Goal: Information Seeking & Learning: Stay updated

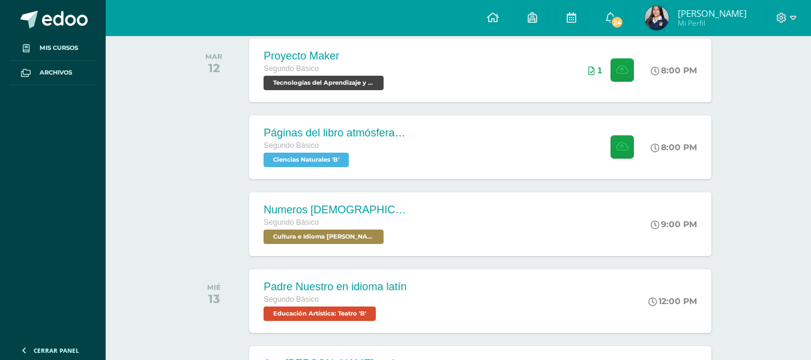
scroll to position [196, 0]
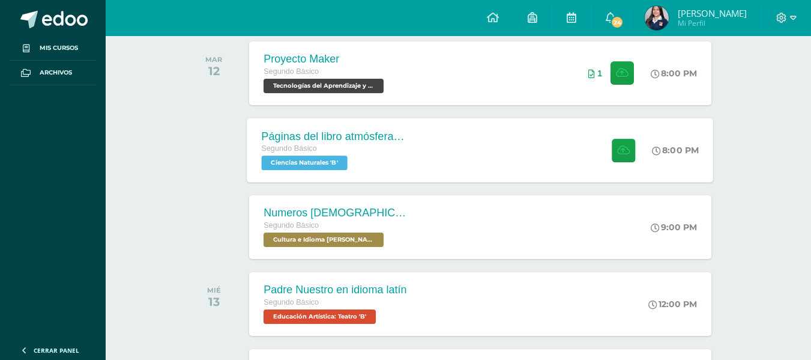
click at [464, 141] on div "Páginas del libro atmósfera y equilibrio ecológico Segundo Básico Ciencias Natu…" at bounding box center [480, 150] width 467 height 64
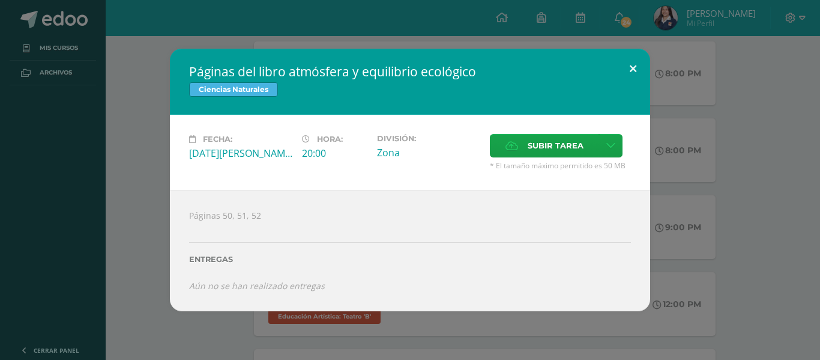
click at [634, 72] on button at bounding box center [633, 69] width 34 height 41
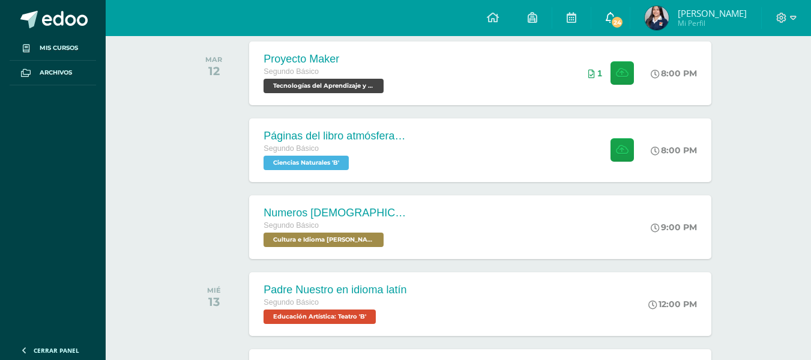
click at [630, 15] on link "24" at bounding box center [611, 18] width 38 height 36
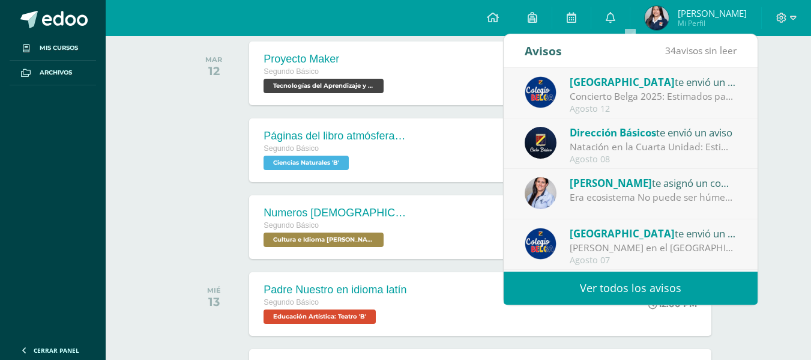
click at [606, 290] on link "Ver todos los avisos" at bounding box center [631, 287] width 254 height 33
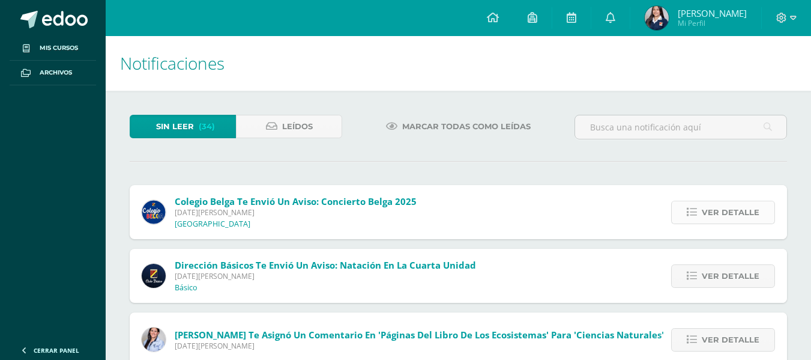
click at [714, 204] on span "Ver detalle" at bounding box center [731, 212] width 58 height 22
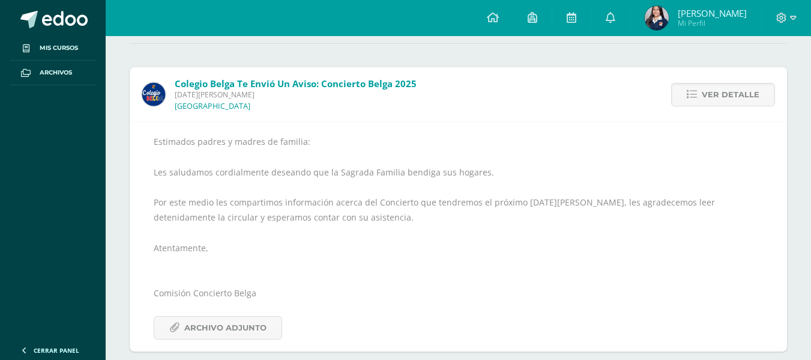
scroll to position [122, 0]
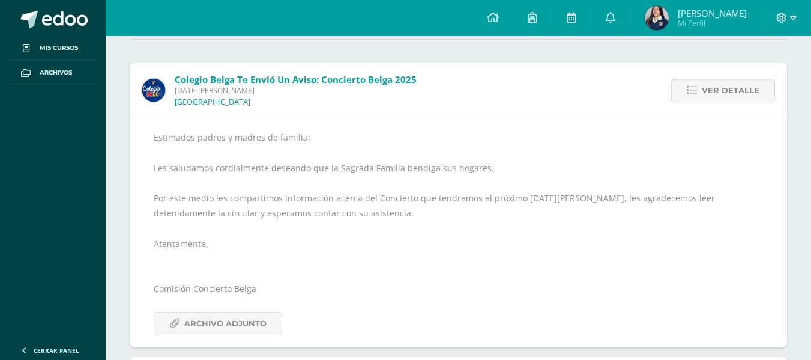
click at [724, 93] on span "Ver detalle" at bounding box center [731, 90] width 58 height 22
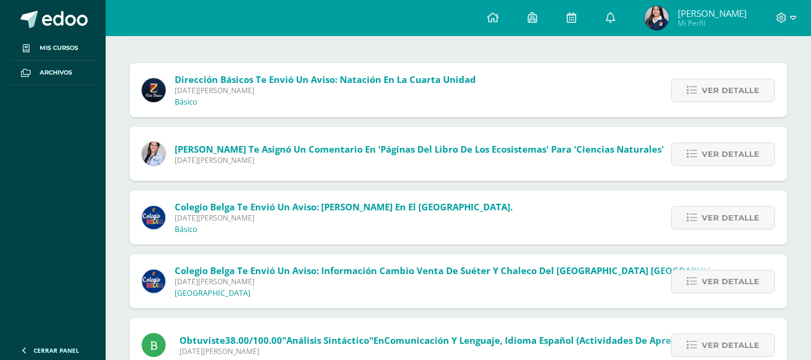
click at [724, 93] on span "Ver detalle" at bounding box center [731, 90] width 58 height 22
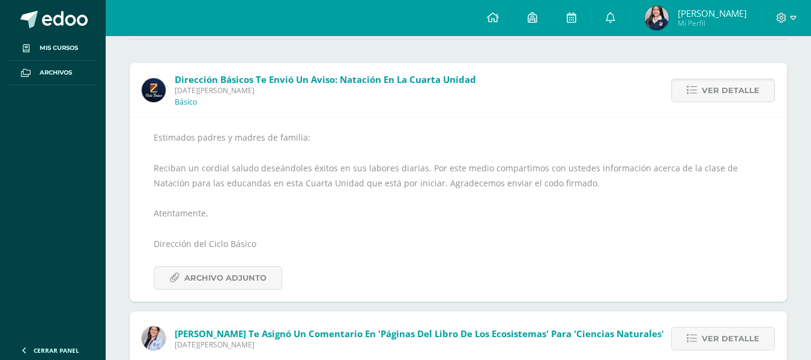
click at [724, 93] on span "Ver detalle" at bounding box center [731, 90] width 58 height 22
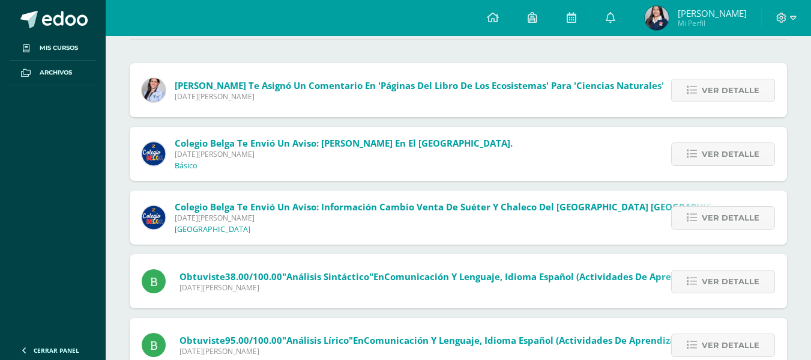
click at [724, 93] on span "Ver detalle" at bounding box center [731, 90] width 58 height 22
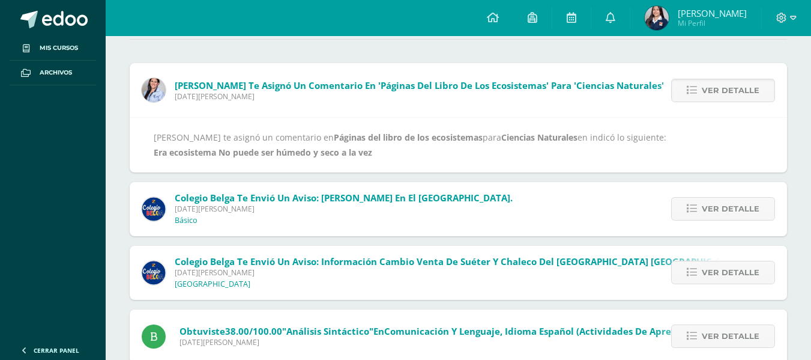
click at [362, 148] on b "Era ecosistema No puede ser húmedo y seco a la vez" at bounding box center [263, 152] width 219 height 11
click at [378, 86] on span "Liza Hernández te asignó un comentario en 'Páginas del libro de los ecosistemas…" at bounding box center [420, 85] width 490 height 12
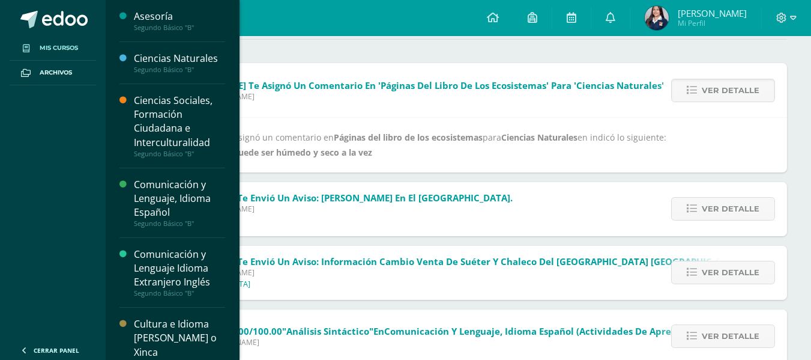
click at [38, 47] on link "Mis cursos" at bounding box center [53, 48] width 86 height 25
click at [163, 53] on div "Ciencias Naturales" at bounding box center [179, 59] width 91 height 14
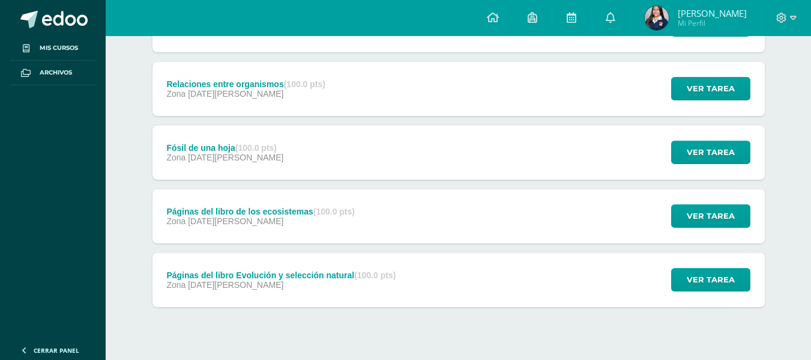
scroll to position [546, 0]
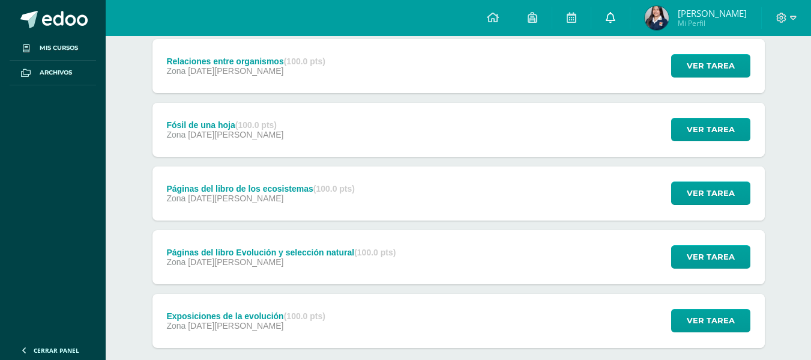
click at [630, 19] on link at bounding box center [611, 18] width 38 height 36
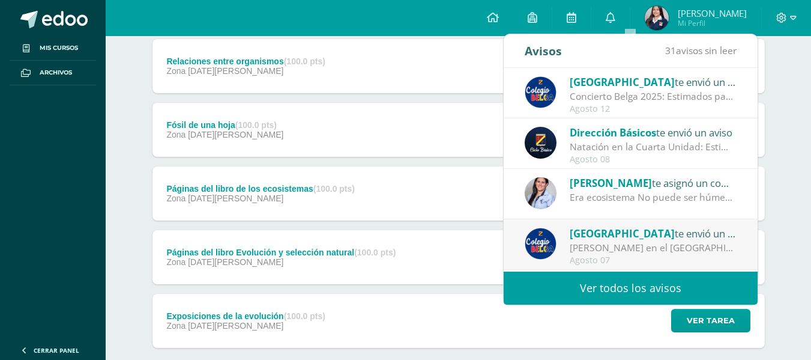
click at [658, 196] on div "Era ecosistema No puede ser húmedo y seco a la vez" at bounding box center [653, 197] width 167 height 14
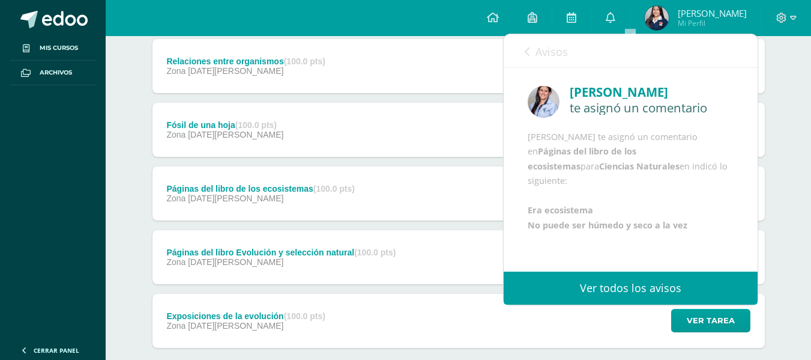
click at [530, 46] on link "Avisos" at bounding box center [546, 51] width 43 height 34
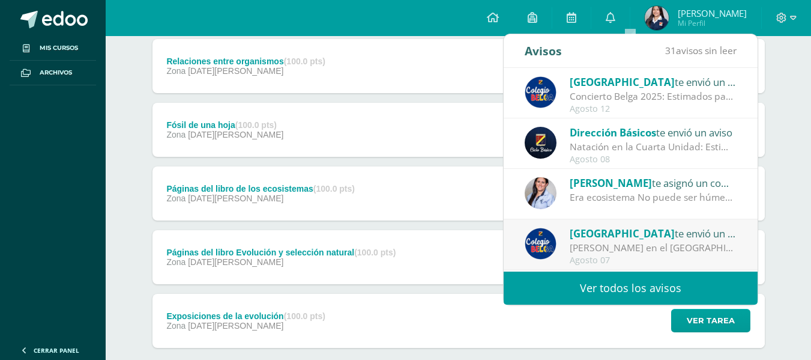
click at [336, 197] on div "Zona 09 de Junio" at bounding box center [260, 198] width 189 height 10
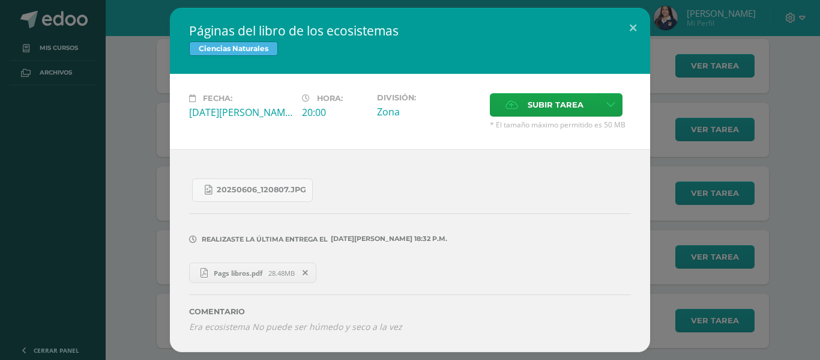
click at [247, 274] on span "Pags libros.pdf" at bounding box center [238, 272] width 61 height 9
click at [633, 20] on button at bounding box center [633, 28] width 34 height 41
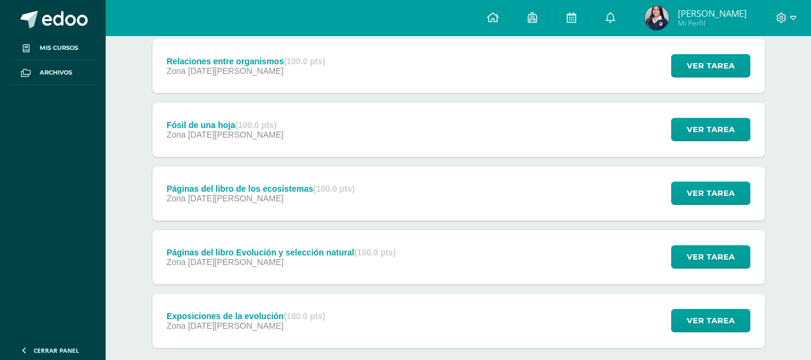
scroll to position [0, 0]
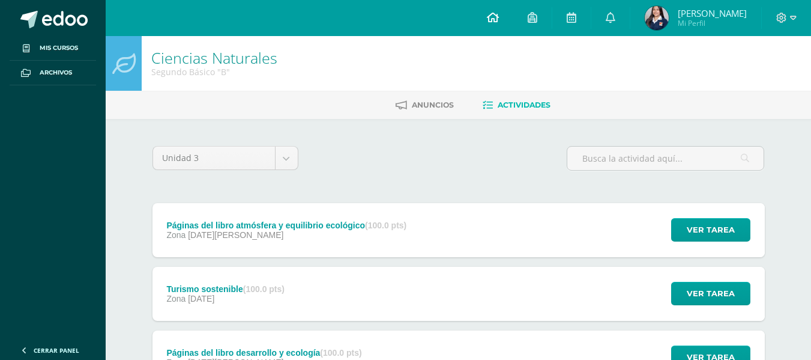
click at [499, 22] on icon at bounding box center [493, 17] width 12 height 11
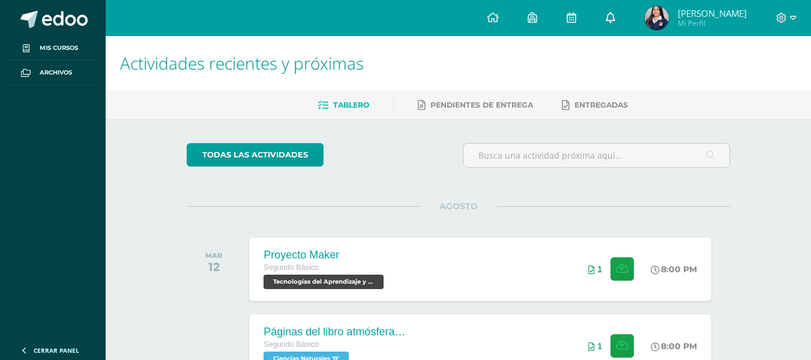
click at [630, 16] on link at bounding box center [611, 18] width 38 height 36
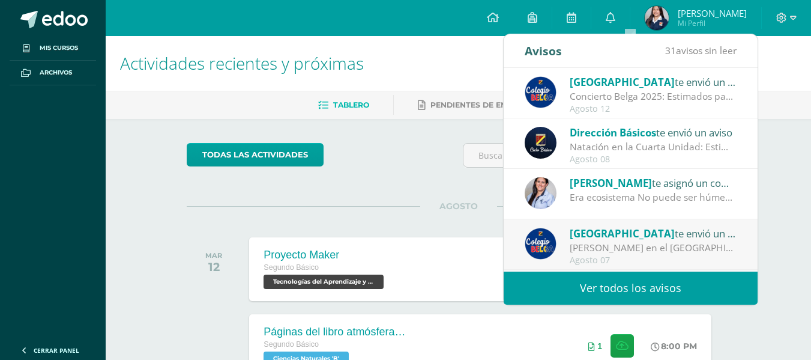
click at [604, 280] on link "Ver todos los avisos" at bounding box center [631, 287] width 254 height 33
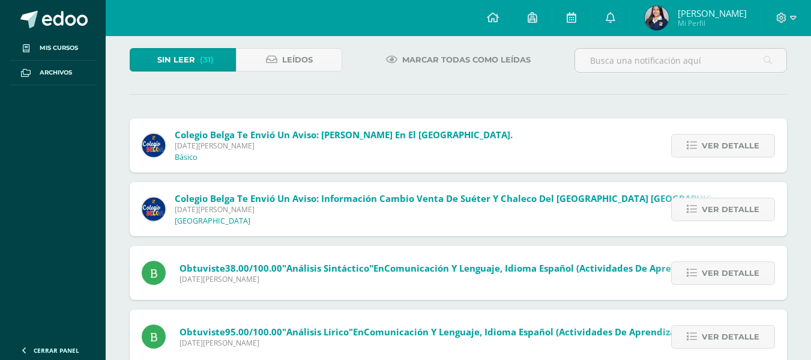
scroll to position [68, 0]
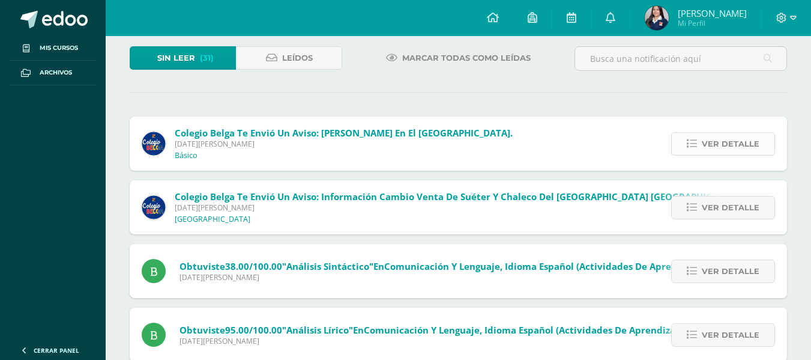
click at [752, 148] on span "Ver detalle" at bounding box center [731, 144] width 58 height 22
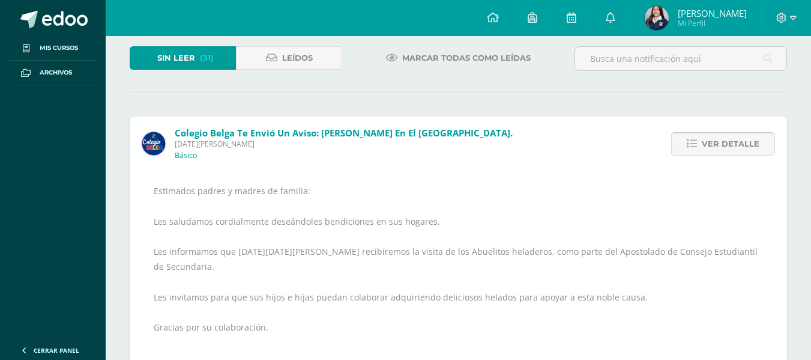
click at [752, 148] on span "Ver detalle" at bounding box center [731, 144] width 58 height 22
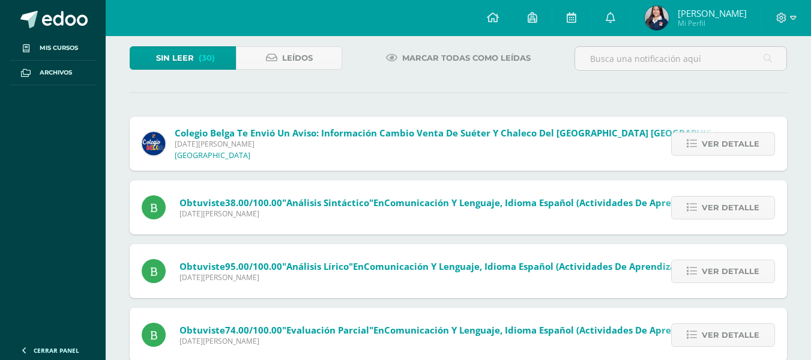
click at [752, 148] on span "Ver detalle" at bounding box center [731, 144] width 58 height 22
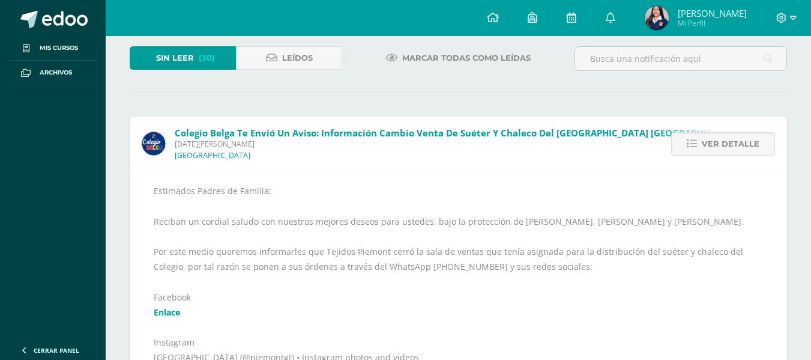
click at [752, 148] on span "Ver detalle" at bounding box center [731, 144] width 58 height 22
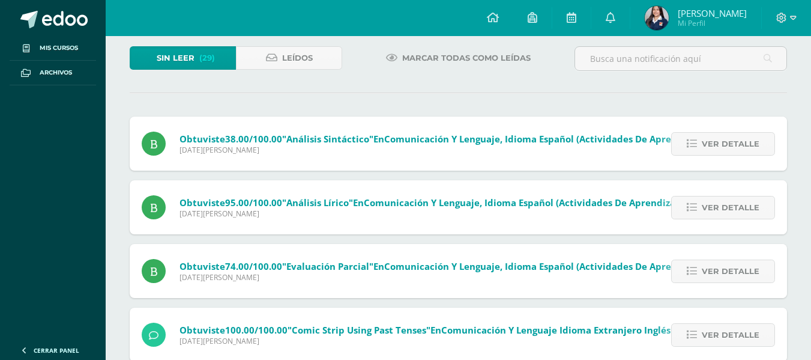
click at [752, 148] on span "Ver detalle" at bounding box center [731, 144] width 58 height 22
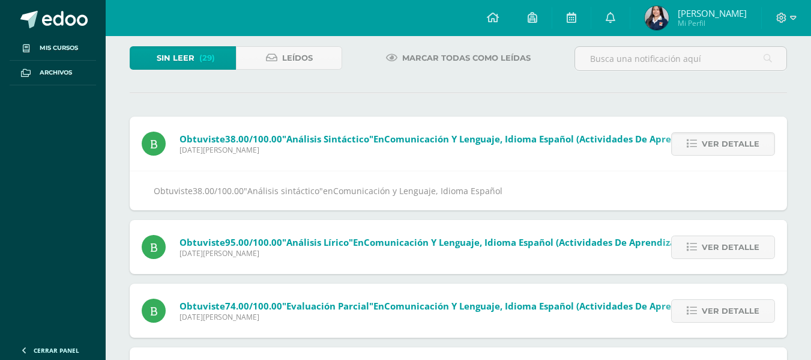
click at [752, 148] on span "Ver detalle" at bounding box center [731, 144] width 58 height 22
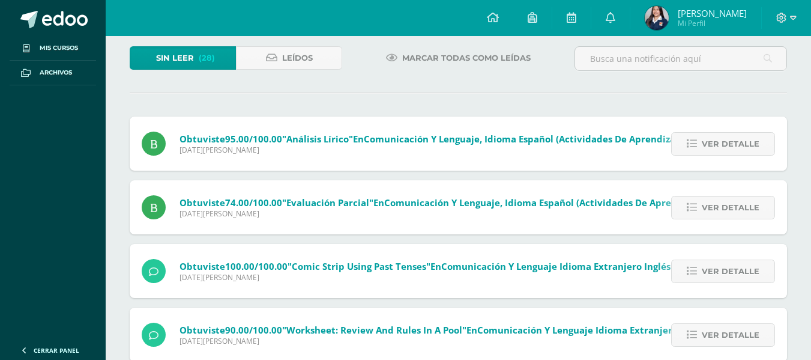
click at [752, 148] on span "Ver detalle" at bounding box center [731, 144] width 58 height 22
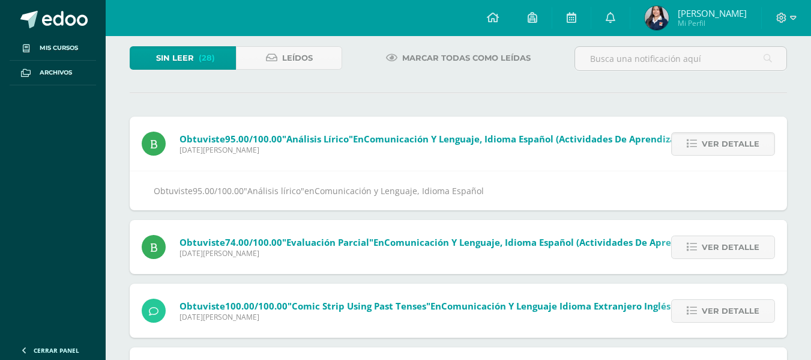
click at [752, 148] on span "Ver detalle" at bounding box center [731, 144] width 58 height 22
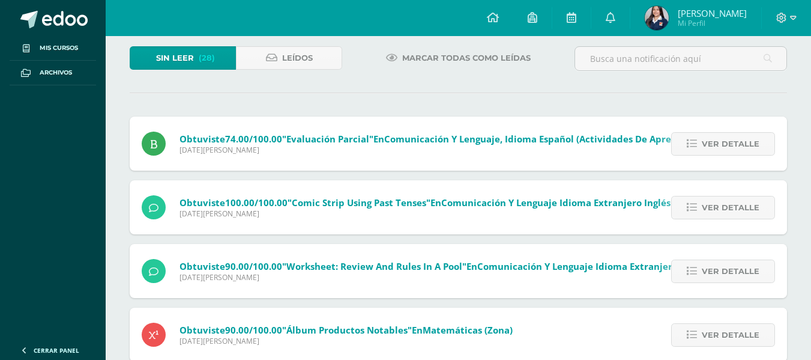
click at [752, 148] on span "Ver detalle" at bounding box center [731, 144] width 58 height 22
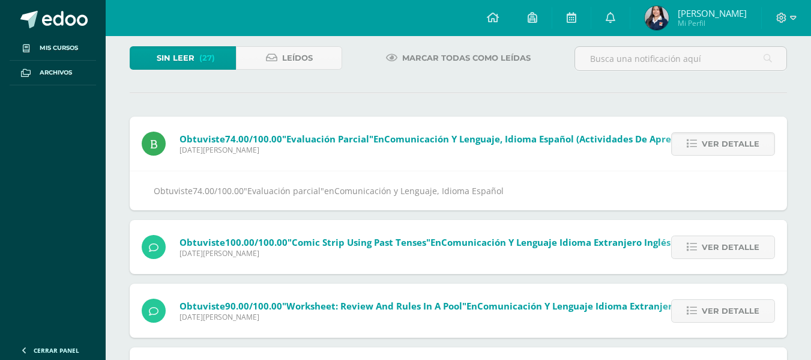
click at [752, 148] on span "Ver detalle" at bounding box center [731, 144] width 58 height 22
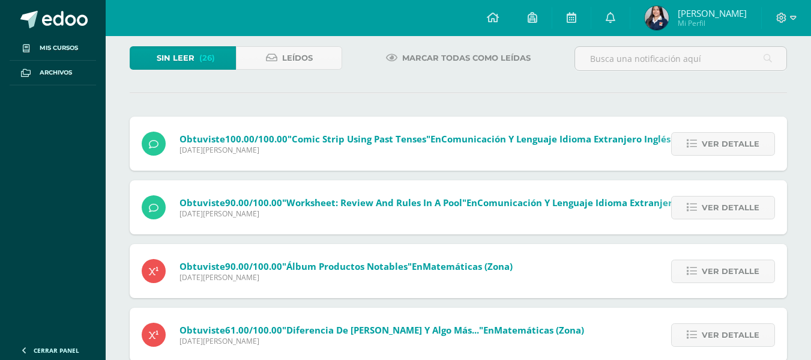
click at [752, 148] on span "Ver detalle" at bounding box center [731, 144] width 58 height 22
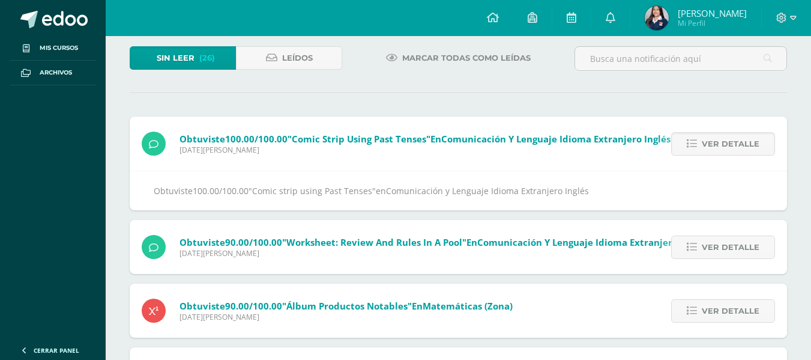
click at [752, 148] on span "Ver detalle" at bounding box center [731, 144] width 58 height 22
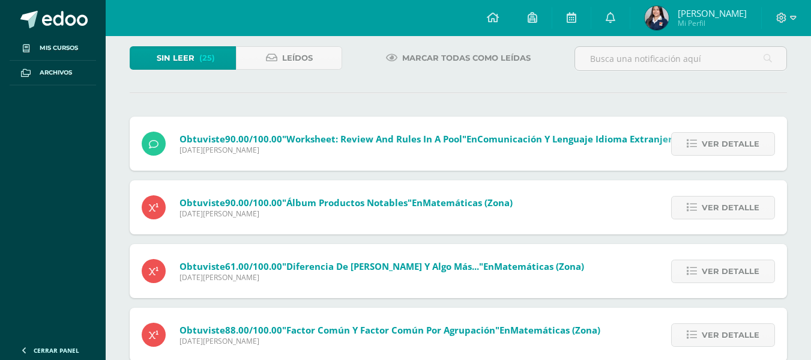
click at [752, 148] on span "Ver detalle" at bounding box center [731, 144] width 58 height 22
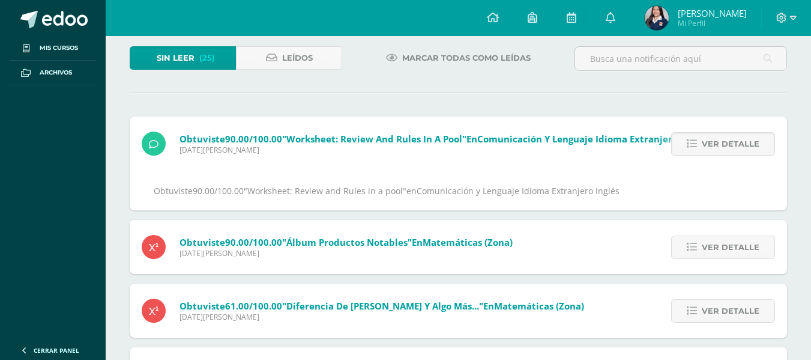
click at [752, 148] on span "Ver detalle" at bounding box center [731, 144] width 58 height 22
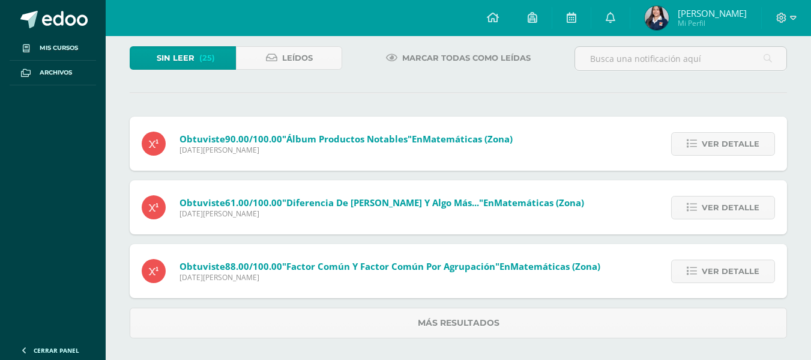
click at [752, 148] on span "Ver detalle" at bounding box center [731, 144] width 58 height 22
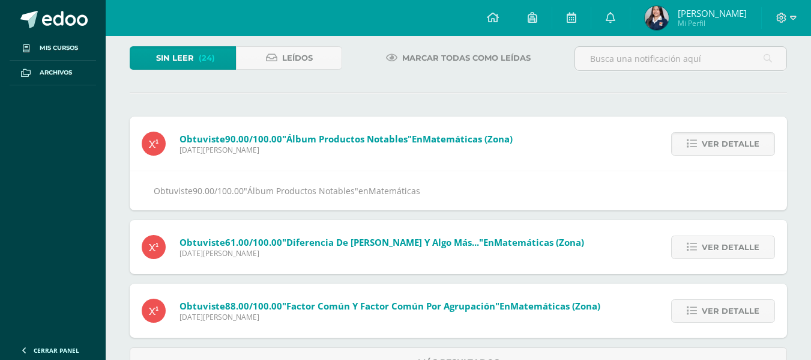
click at [752, 148] on span "Ver detalle" at bounding box center [731, 144] width 58 height 22
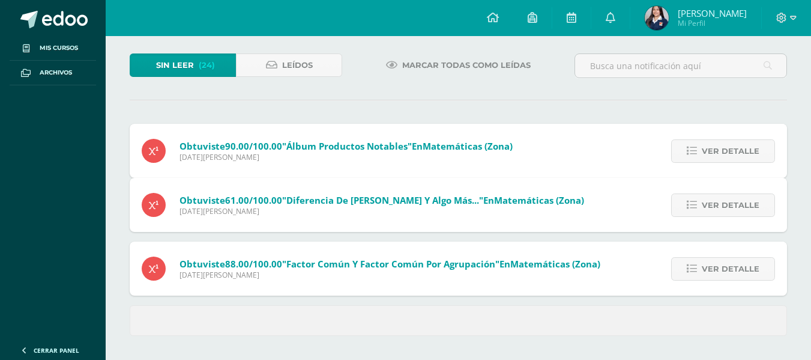
scroll to position [7, 0]
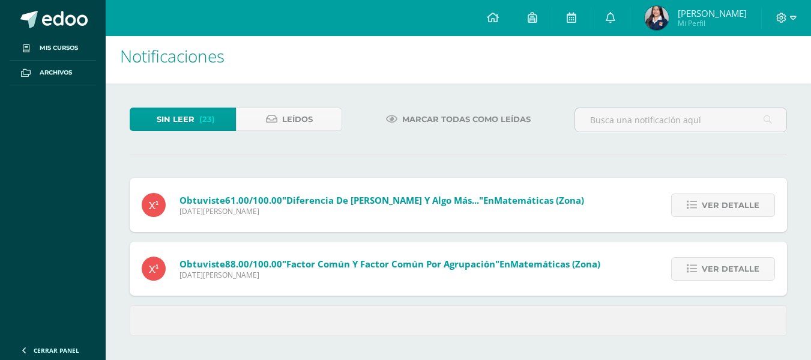
click at [752, 148] on div "Sin leer (23) Leídos Marcar todas como leídas Obtuviste 61.00/100.00 "Diferenci…" at bounding box center [459, 221] width 706 height 276
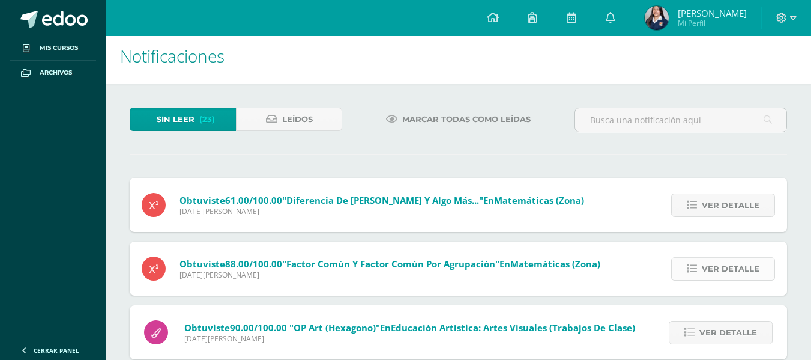
scroll to position [68, 0]
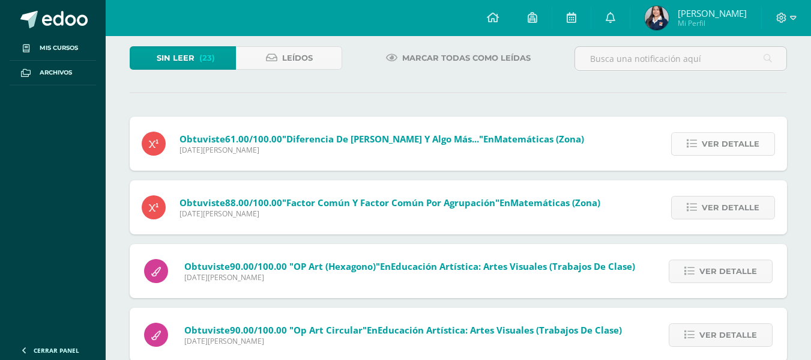
click at [732, 143] on span "Ver detalle" at bounding box center [731, 144] width 58 height 22
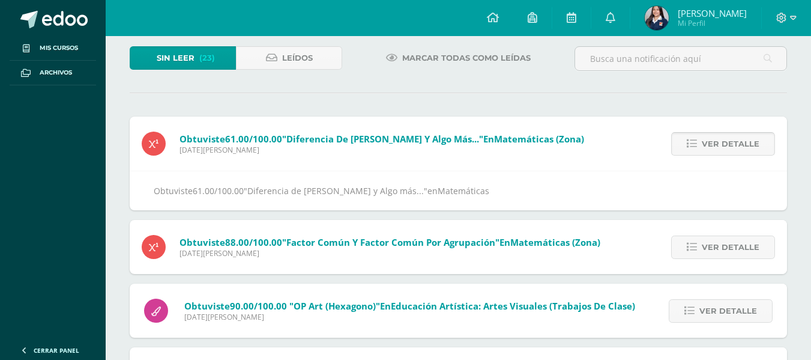
click at [732, 143] on span "Ver detalle" at bounding box center [731, 144] width 58 height 22
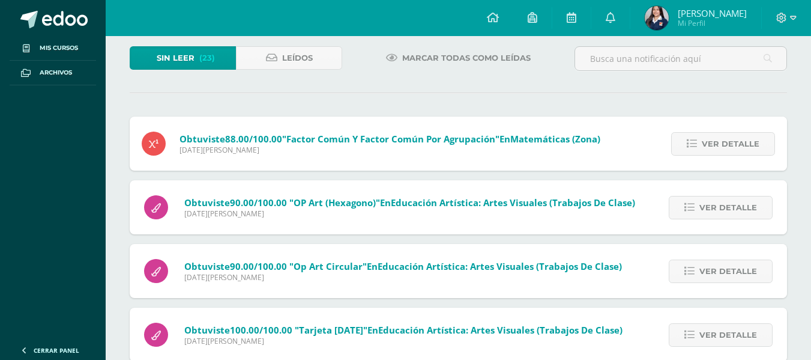
click at [732, 143] on span "Ver detalle" at bounding box center [731, 144] width 58 height 22
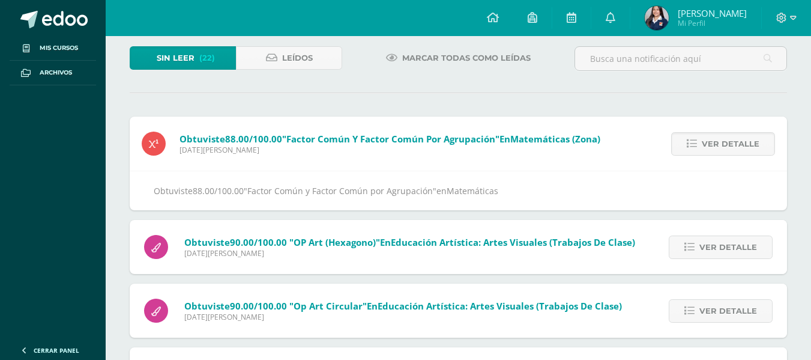
click at [732, 143] on span "Ver detalle" at bounding box center [731, 144] width 58 height 22
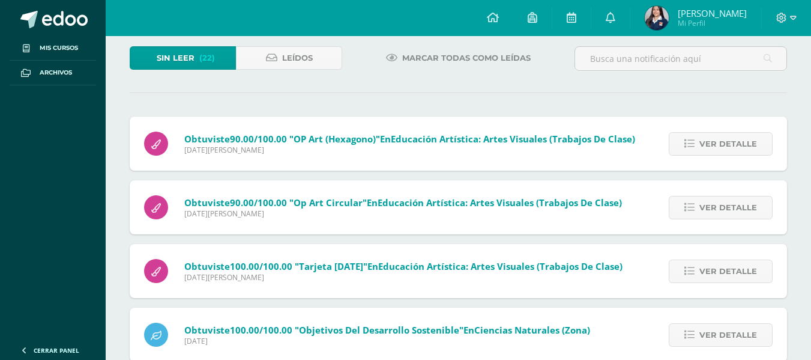
click at [732, 143] on span "Ver detalle" at bounding box center [729, 144] width 58 height 22
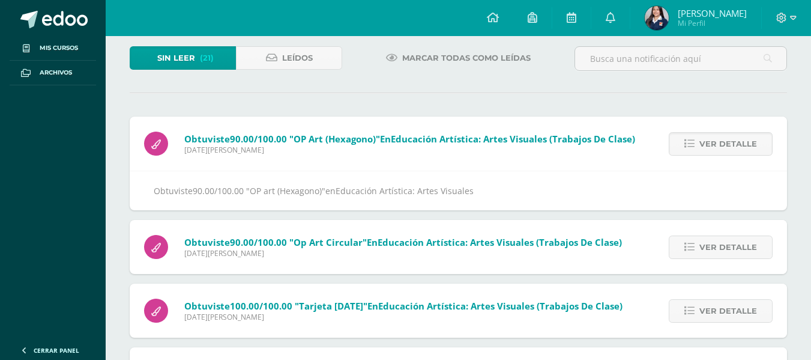
click at [732, 143] on span "Ver detalle" at bounding box center [729, 144] width 58 height 22
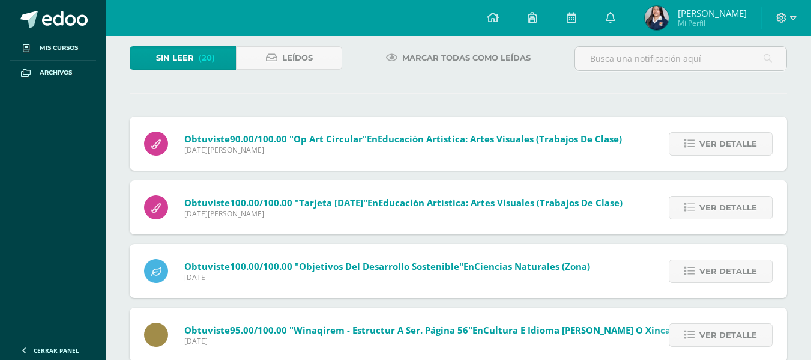
click at [732, 143] on span "Ver detalle" at bounding box center [729, 144] width 58 height 22
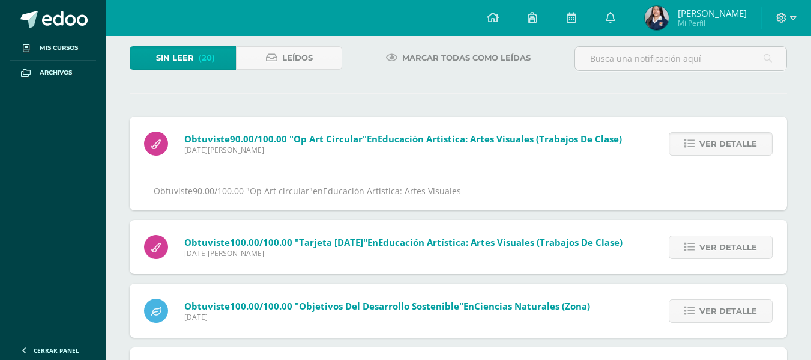
click at [732, 143] on span "Ver detalle" at bounding box center [729, 144] width 58 height 22
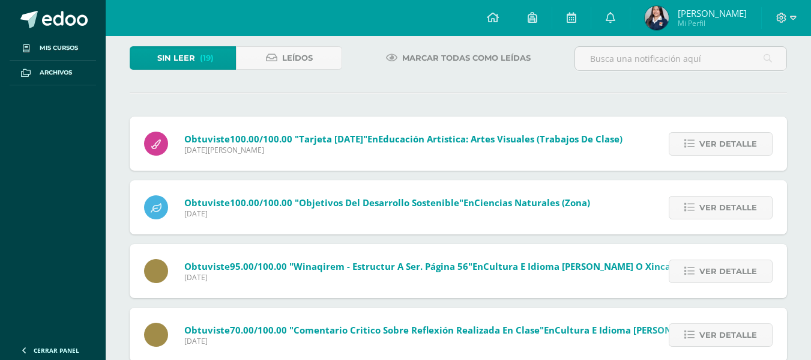
click at [732, 143] on span "Ver detalle" at bounding box center [729, 144] width 58 height 22
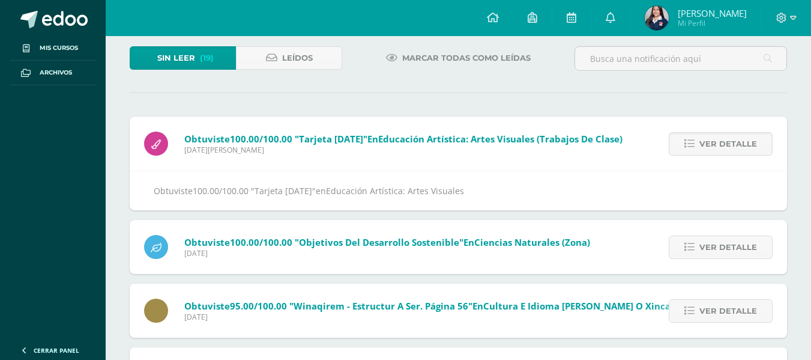
click at [732, 143] on span "Ver detalle" at bounding box center [729, 144] width 58 height 22
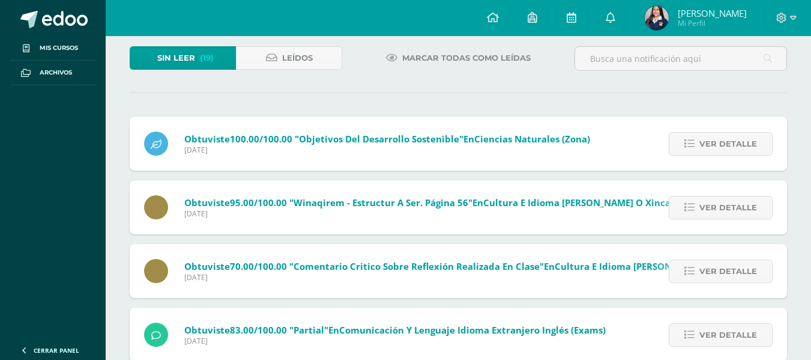
click at [732, 143] on span "Ver detalle" at bounding box center [729, 144] width 58 height 22
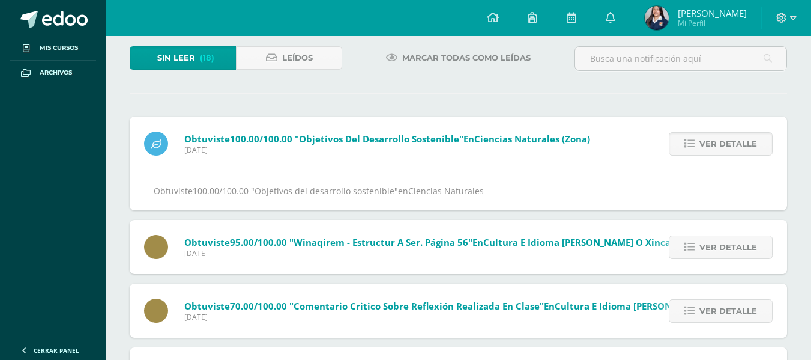
click at [732, 143] on span "Ver detalle" at bounding box center [729, 144] width 58 height 22
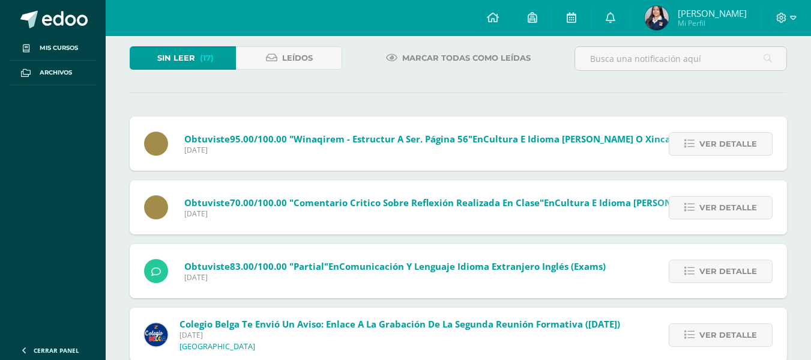
click at [732, 143] on span "Ver detalle" at bounding box center [729, 144] width 58 height 22
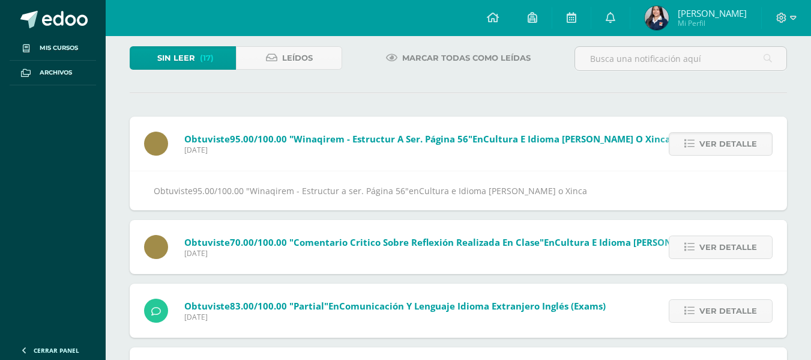
click at [732, 143] on span "Ver detalle" at bounding box center [729, 144] width 58 height 22
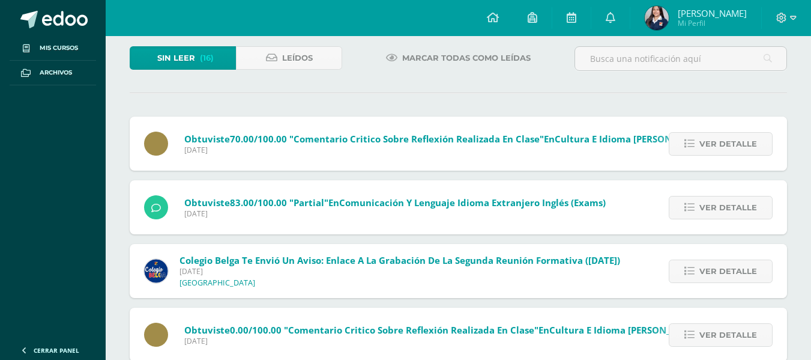
click at [732, 143] on span "Ver detalle" at bounding box center [729, 144] width 58 height 22
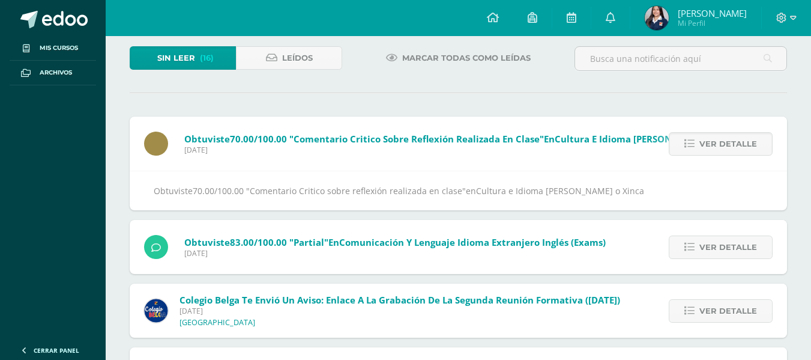
click at [732, 143] on span "Ver detalle" at bounding box center [729, 144] width 58 height 22
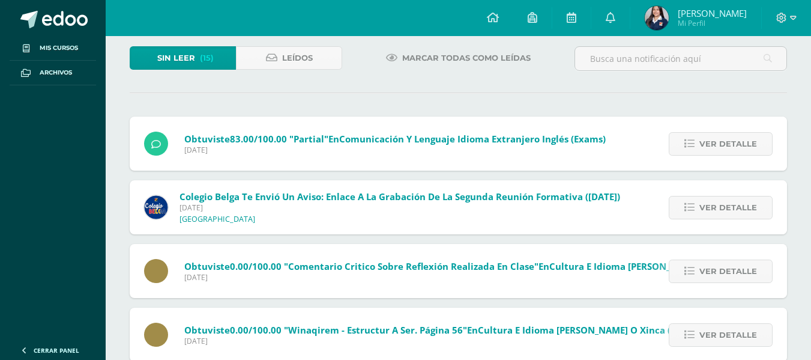
click at [732, 143] on span "Ver detalle" at bounding box center [729, 144] width 58 height 22
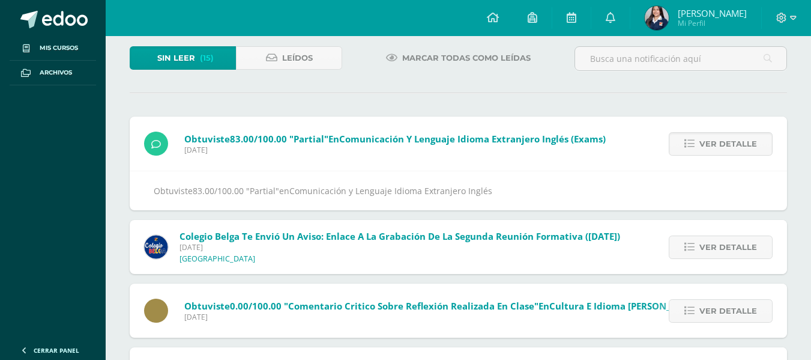
click at [732, 143] on span "Ver detalle" at bounding box center [729, 144] width 58 height 22
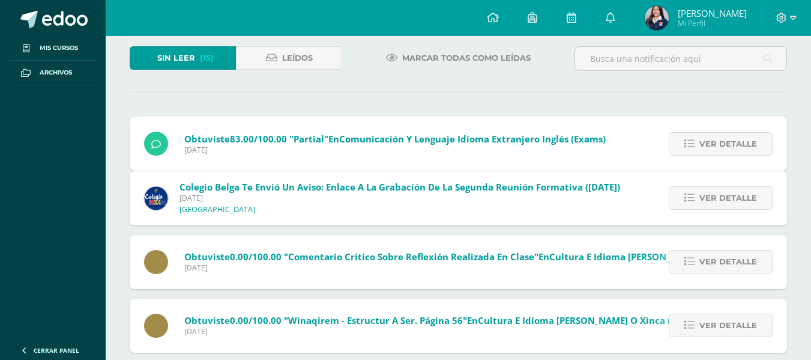
scroll to position [52, 0]
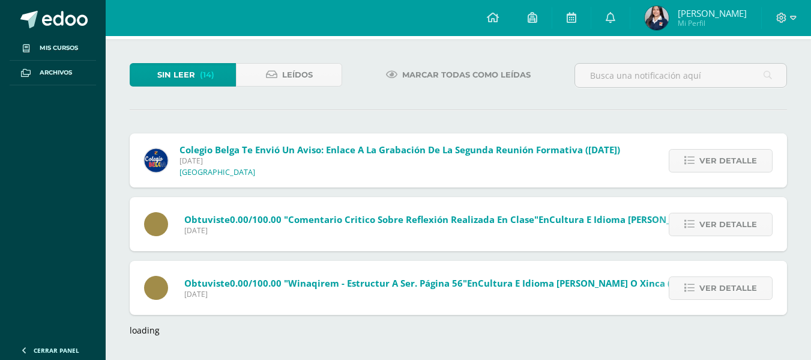
click at [732, 143] on div "Ver detalle" at bounding box center [719, 160] width 136 height 54
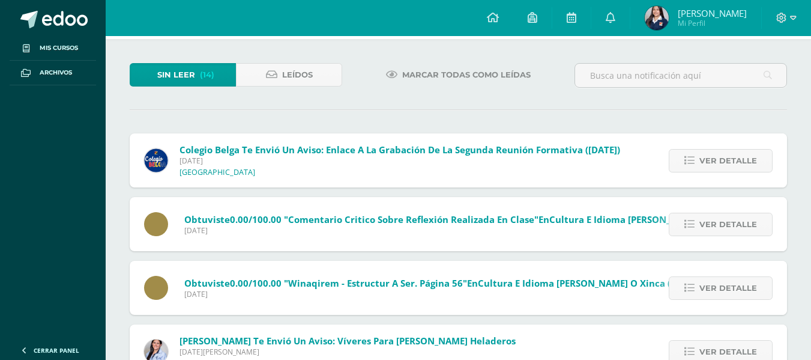
scroll to position [68, 0]
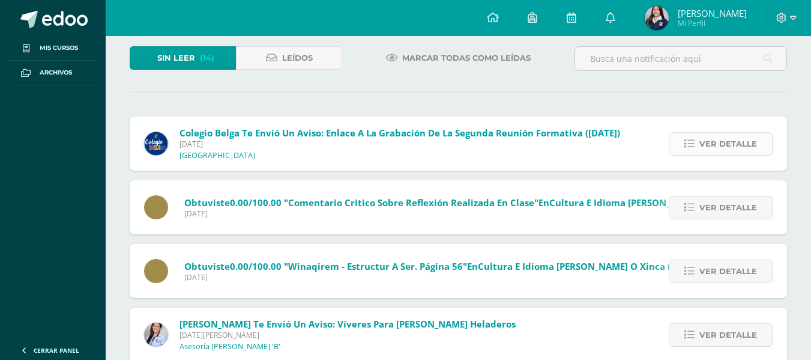
click at [735, 145] on span "Ver detalle" at bounding box center [729, 144] width 58 height 22
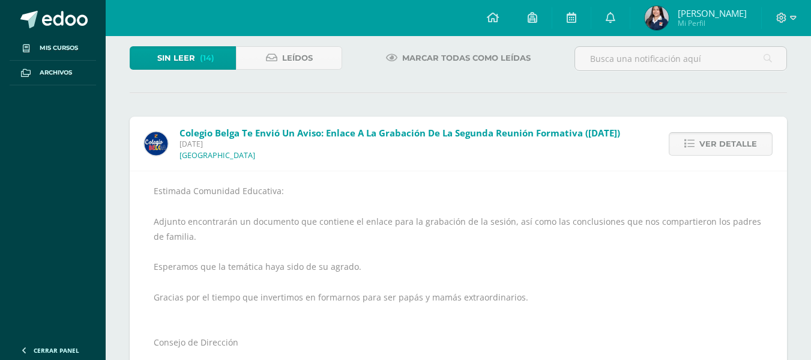
click at [735, 145] on span "Ver detalle" at bounding box center [729, 144] width 58 height 22
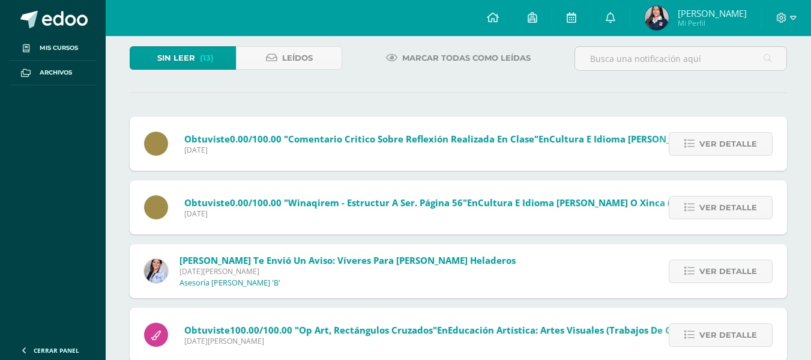
click at [735, 145] on span "Ver detalle" at bounding box center [729, 144] width 58 height 22
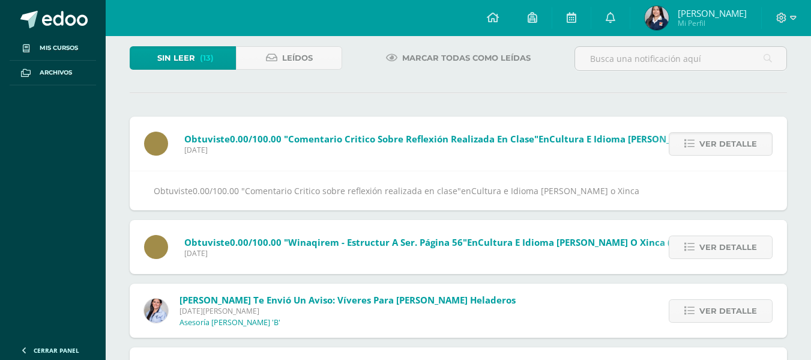
click at [735, 145] on span "Ver detalle" at bounding box center [729, 144] width 58 height 22
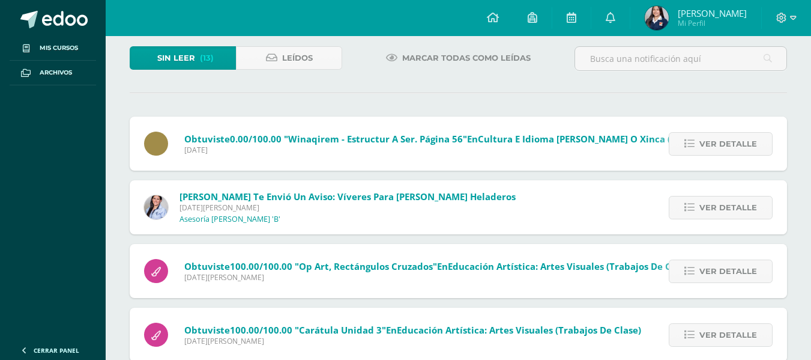
click at [735, 145] on span "Ver detalle" at bounding box center [729, 144] width 58 height 22
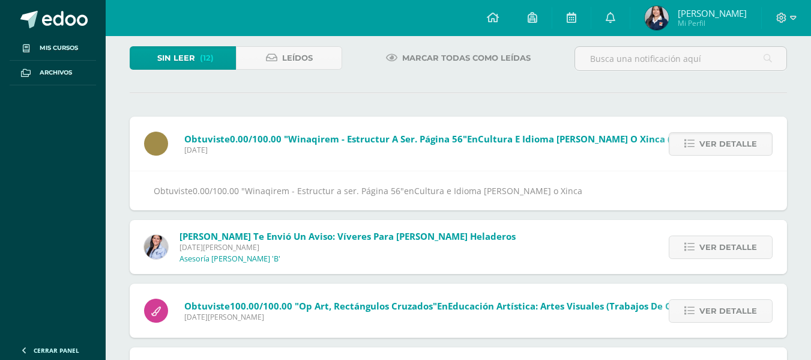
click at [735, 145] on span "Ver detalle" at bounding box center [729, 144] width 58 height 22
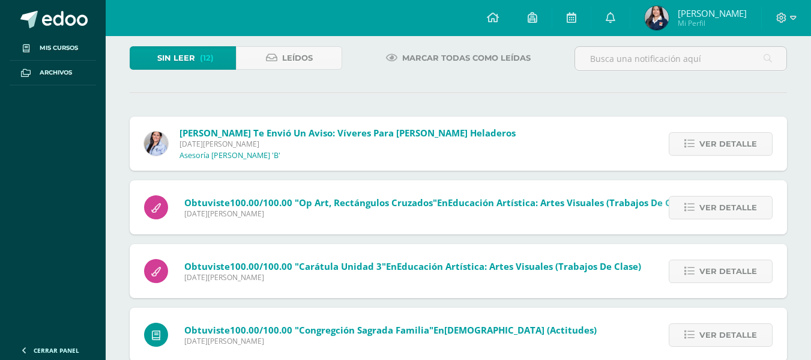
click at [735, 145] on span "Ver detalle" at bounding box center [729, 144] width 58 height 22
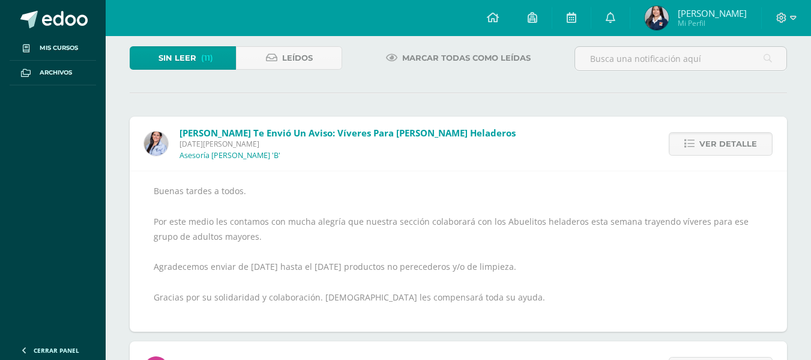
click at [735, 145] on span "Ver detalle" at bounding box center [729, 144] width 58 height 22
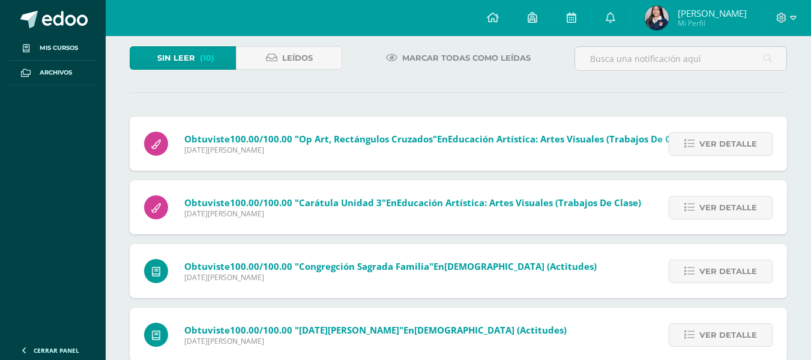
click at [735, 145] on span "Ver detalle" at bounding box center [729, 144] width 58 height 22
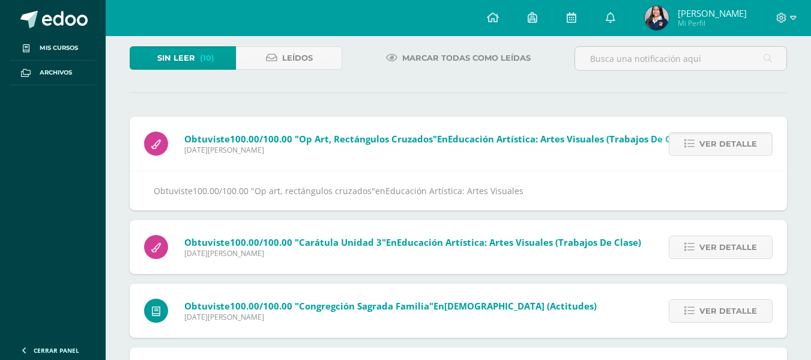
click at [735, 145] on span "Ver detalle" at bounding box center [729, 144] width 58 height 22
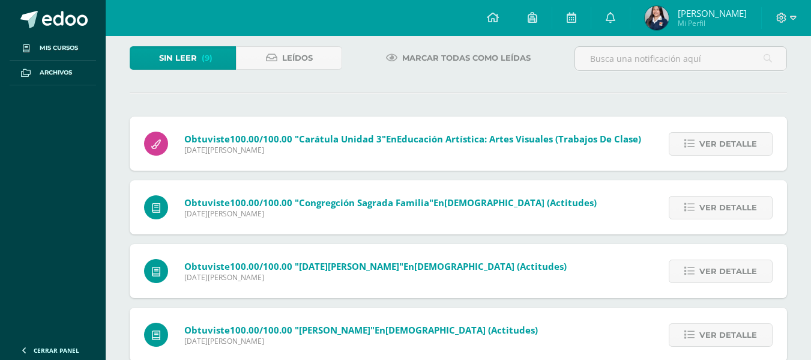
click at [735, 145] on span "Ver detalle" at bounding box center [729, 144] width 58 height 22
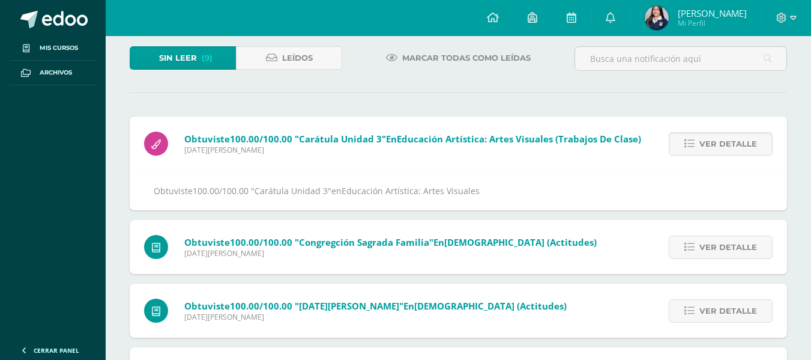
click at [735, 145] on span "Ver detalle" at bounding box center [729, 144] width 58 height 22
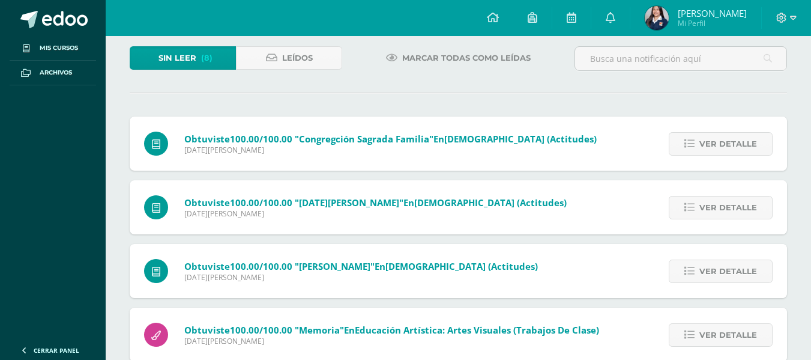
click at [735, 145] on span "Ver detalle" at bounding box center [729, 144] width 58 height 22
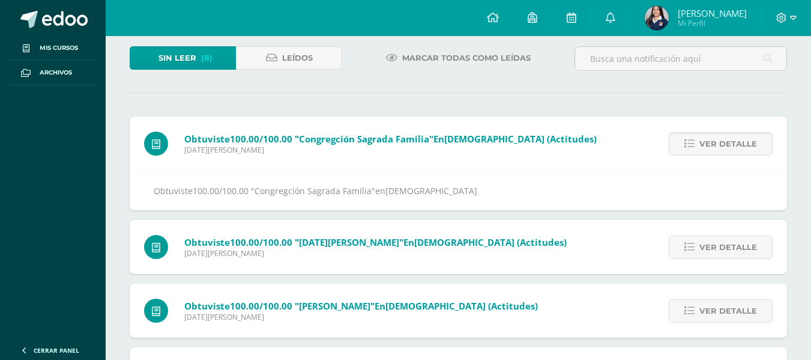
click at [735, 145] on span "Ver detalle" at bounding box center [729, 144] width 58 height 22
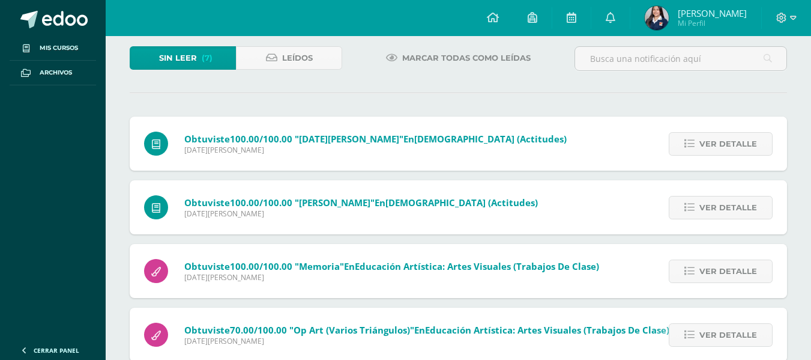
click at [735, 145] on span "Ver detalle" at bounding box center [729, 144] width 58 height 22
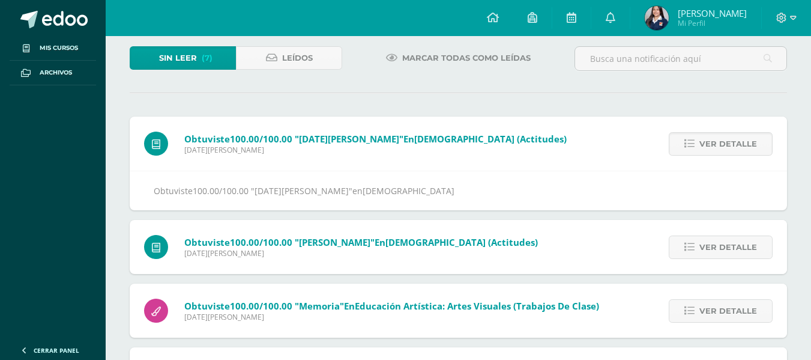
click at [735, 145] on span "Ver detalle" at bounding box center [729, 144] width 58 height 22
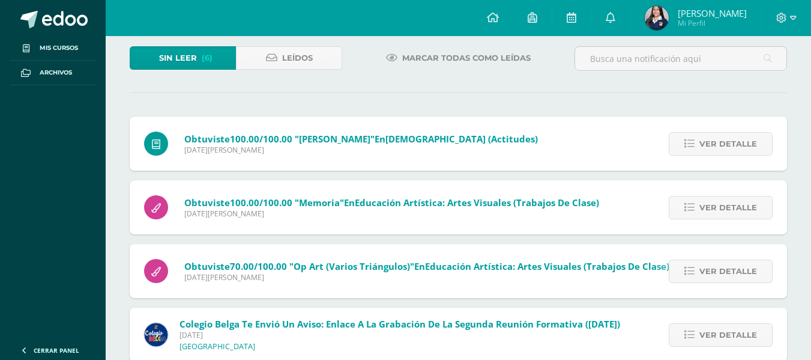
click at [735, 145] on span "Ver detalle" at bounding box center [729, 144] width 58 height 22
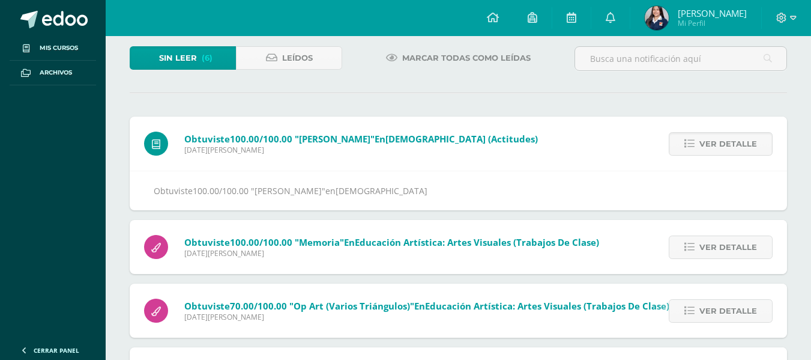
click at [735, 145] on span "Ver detalle" at bounding box center [729, 144] width 58 height 22
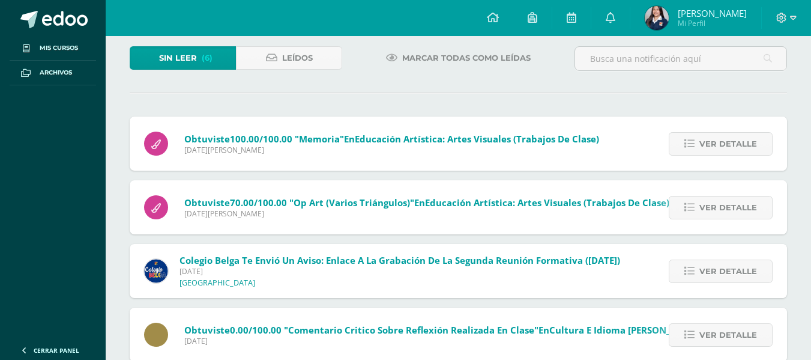
click at [735, 145] on span "Ver detalle" at bounding box center [729, 144] width 58 height 22
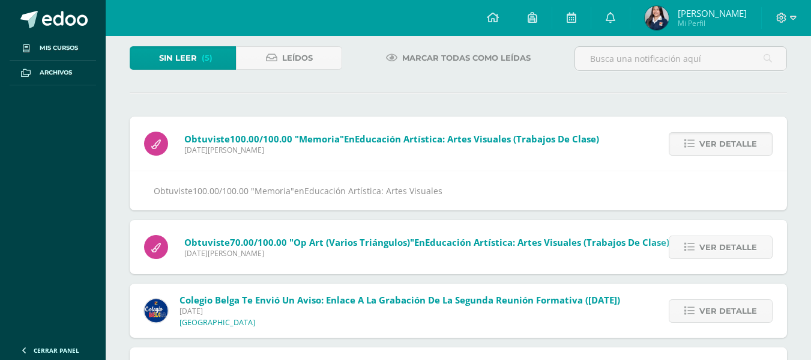
click at [735, 145] on span "Ver detalle" at bounding box center [729, 144] width 58 height 22
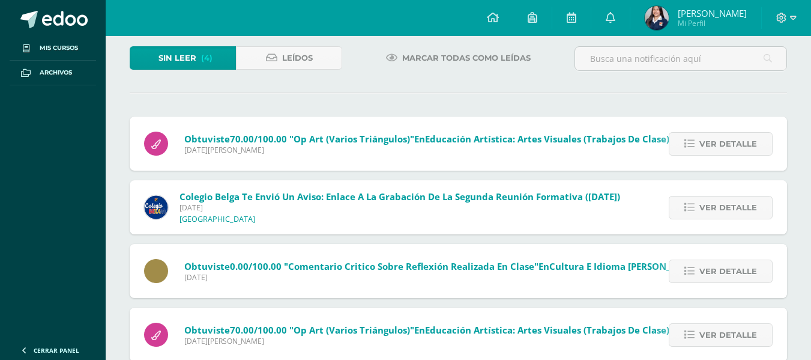
click at [735, 145] on span "Ver detalle" at bounding box center [729, 144] width 58 height 22
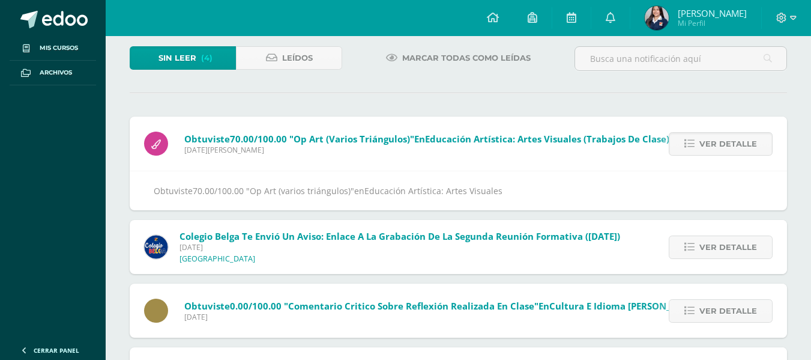
click at [735, 145] on span "Ver detalle" at bounding box center [729, 144] width 58 height 22
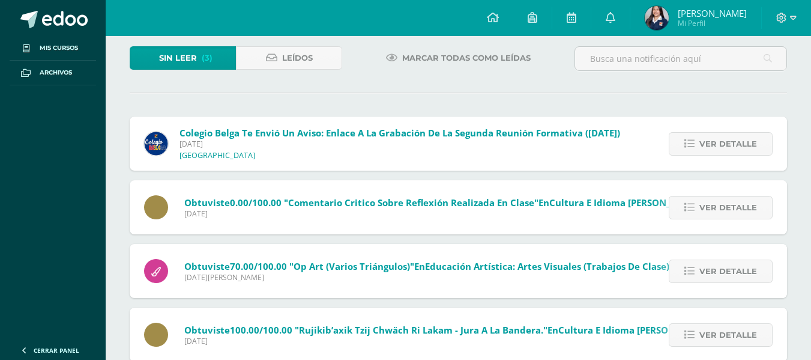
click at [735, 145] on span "Ver detalle" at bounding box center [729, 144] width 58 height 22
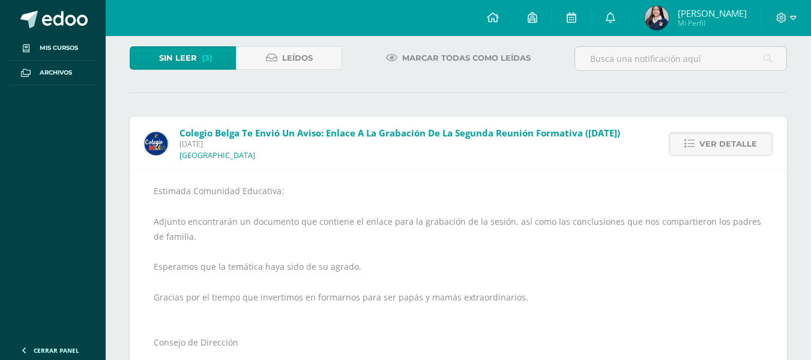
click at [735, 145] on span "Ver detalle" at bounding box center [729, 144] width 58 height 22
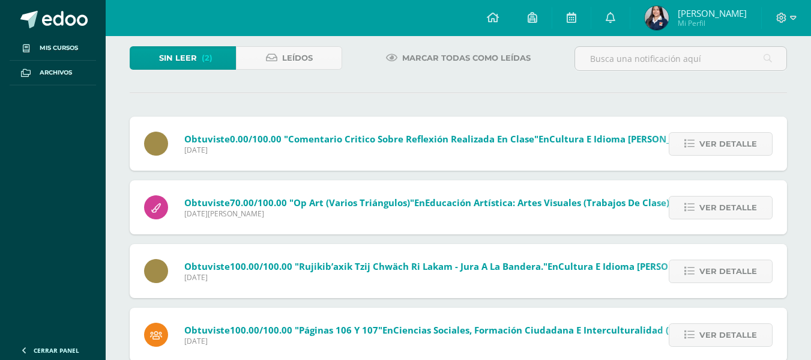
click at [735, 145] on span "Ver detalle" at bounding box center [729, 144] width 58 height 22
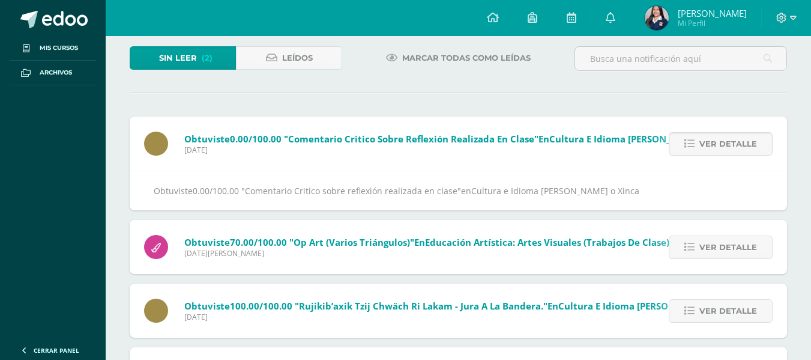
click at [735, 145] on span "Ver detalle" at bounding box center [729, 144] width 58 height 22
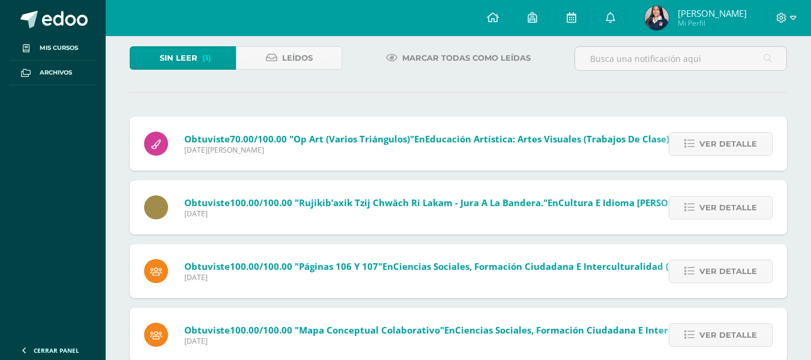
click at [735, 145] on span "Ver detalle" at bounding box center [729, 144] width 58 height 22
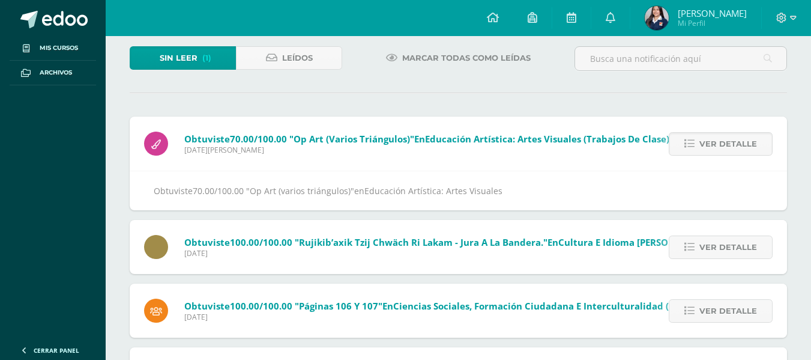
click at [735, 145] on span "Ver detalle" at bounding box center [729, 144] width 58 height 22
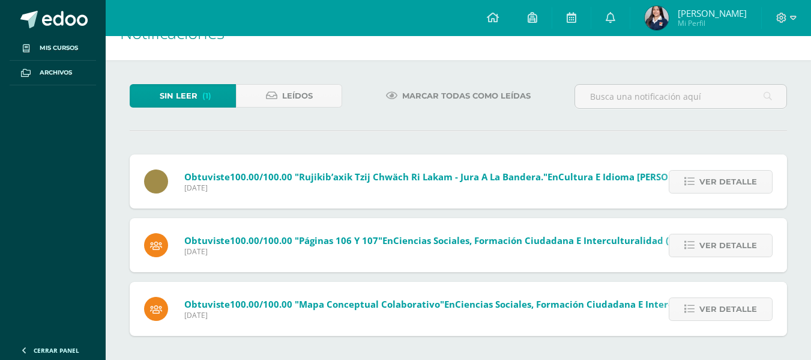
scroll to position [31, 0]
click at [735, 145] on div "Sin leer (0) Leídos Marcar todas como leídas Obtuviste 100.00/100.00 "Rujikib’a…" at bounding box center [459, 210] width 706 height 300
click at [734, 180] on span "Ver detalle" at bounding box center [729, 182] width 58 height 22
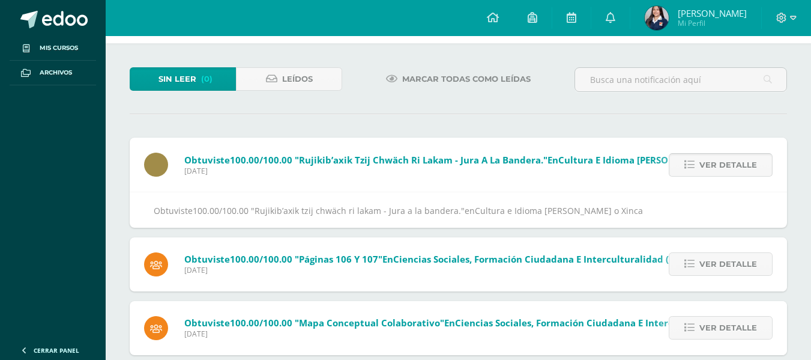
scroll to position [68, 0]
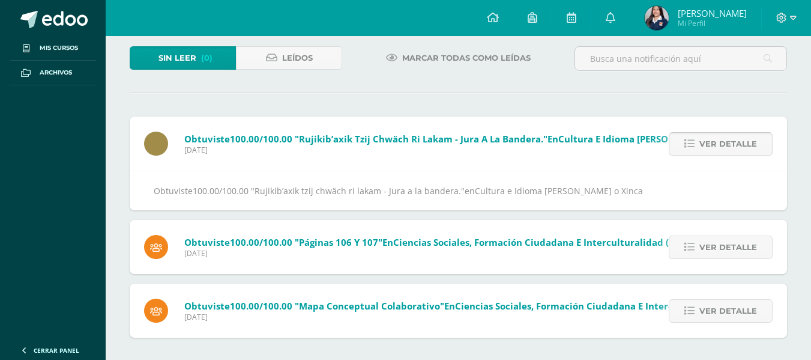
click at [730, 150] on span "Ver detalle" at bounding box center [729, 144] width 58 height 22
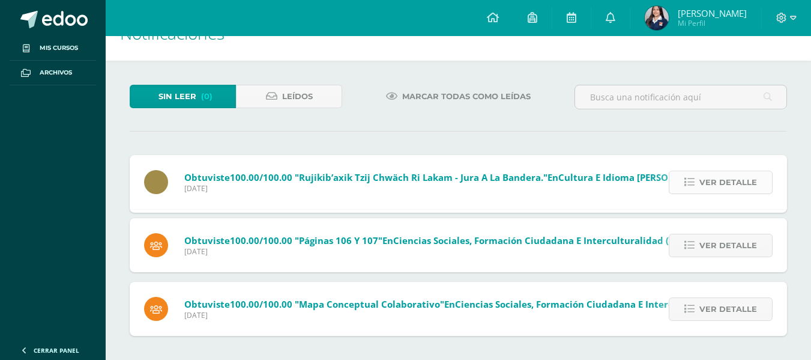
scroll to position [0, 0]
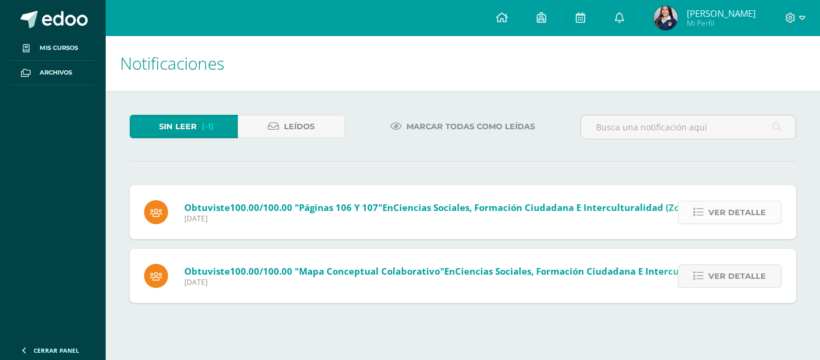
click at [718, 208] on span "Ver detalle" at bounding box center [738, 212] width 58 height 22
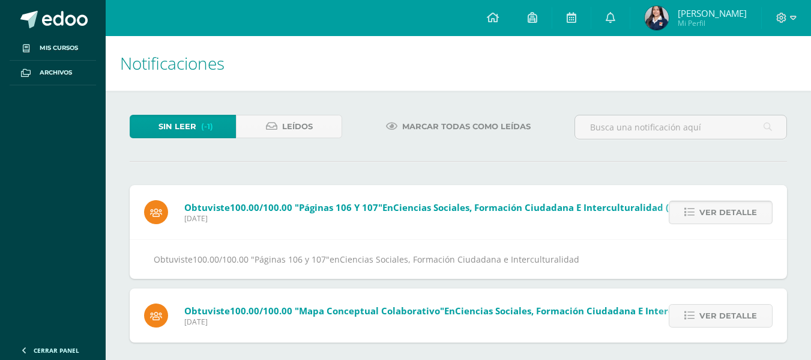
click at [717, 205] on span "Ver detalle" at bounding box center [729, 212] width 58 height 22
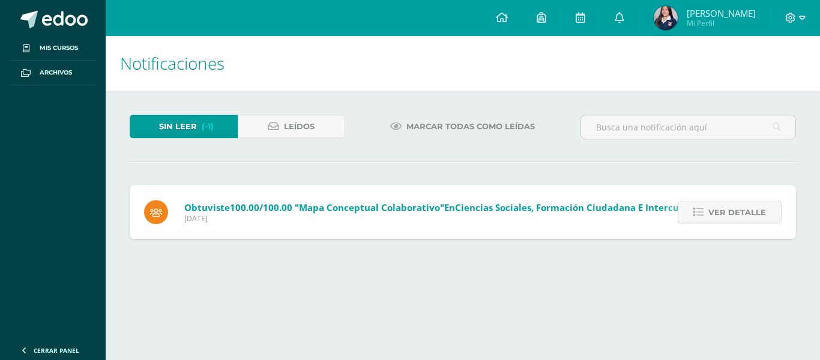
click at [717, 205] on span "Ver detalle" at bounding box center [738, 212] width 58 height 22
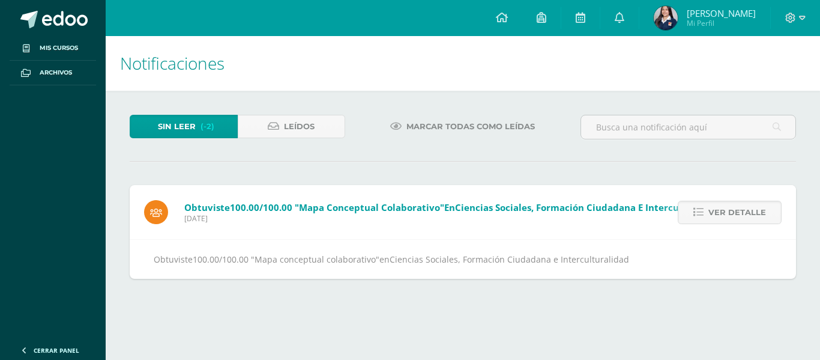
click at [717, 205] on span "Ver detalle" at bounding box center [738, 212] width 58 height 22
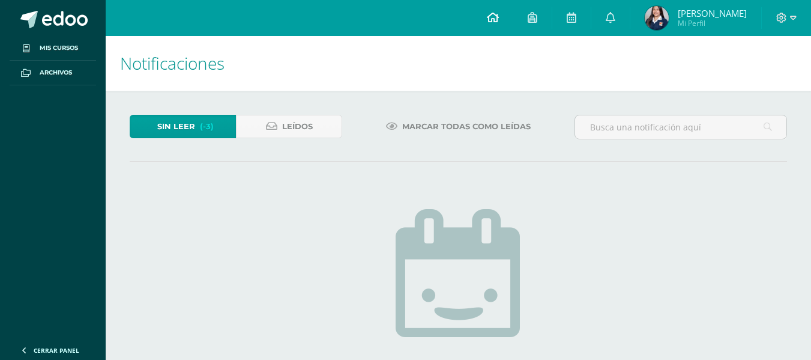
click at [499, 14] on icon at bounding box center [493, 17] width 12 height 11
